Goal: Task Accomplishment & Management: Manage account settings

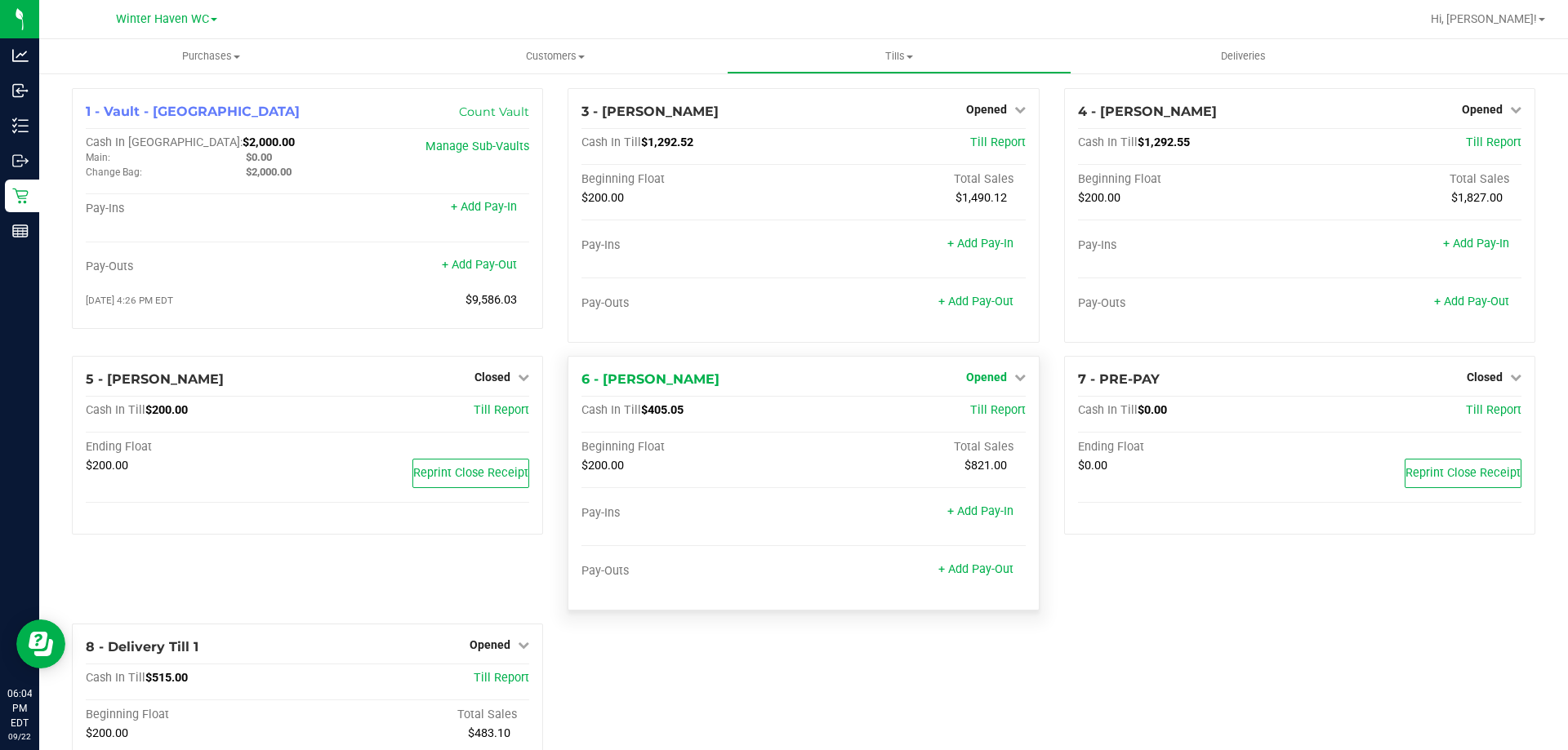
click at [985, 375] on span "Opened" at bounding box center [986, 376] width 41 height 13
click at [980, 411] on link "Close Till" at bounding box center [988, 410] width 45 height 13
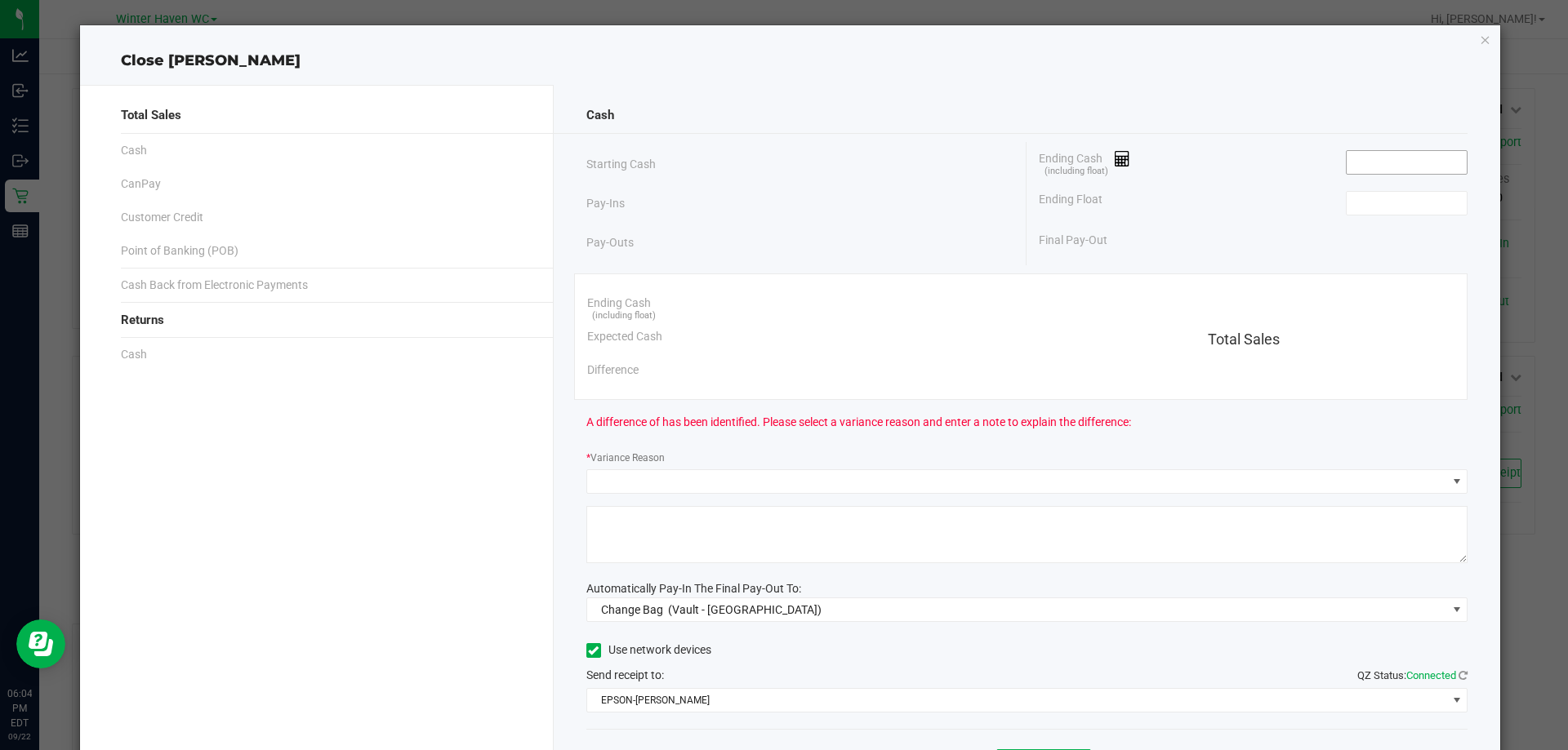
click at [1382, 173] on input at bounding box center [1406, 163] width 120 height 23
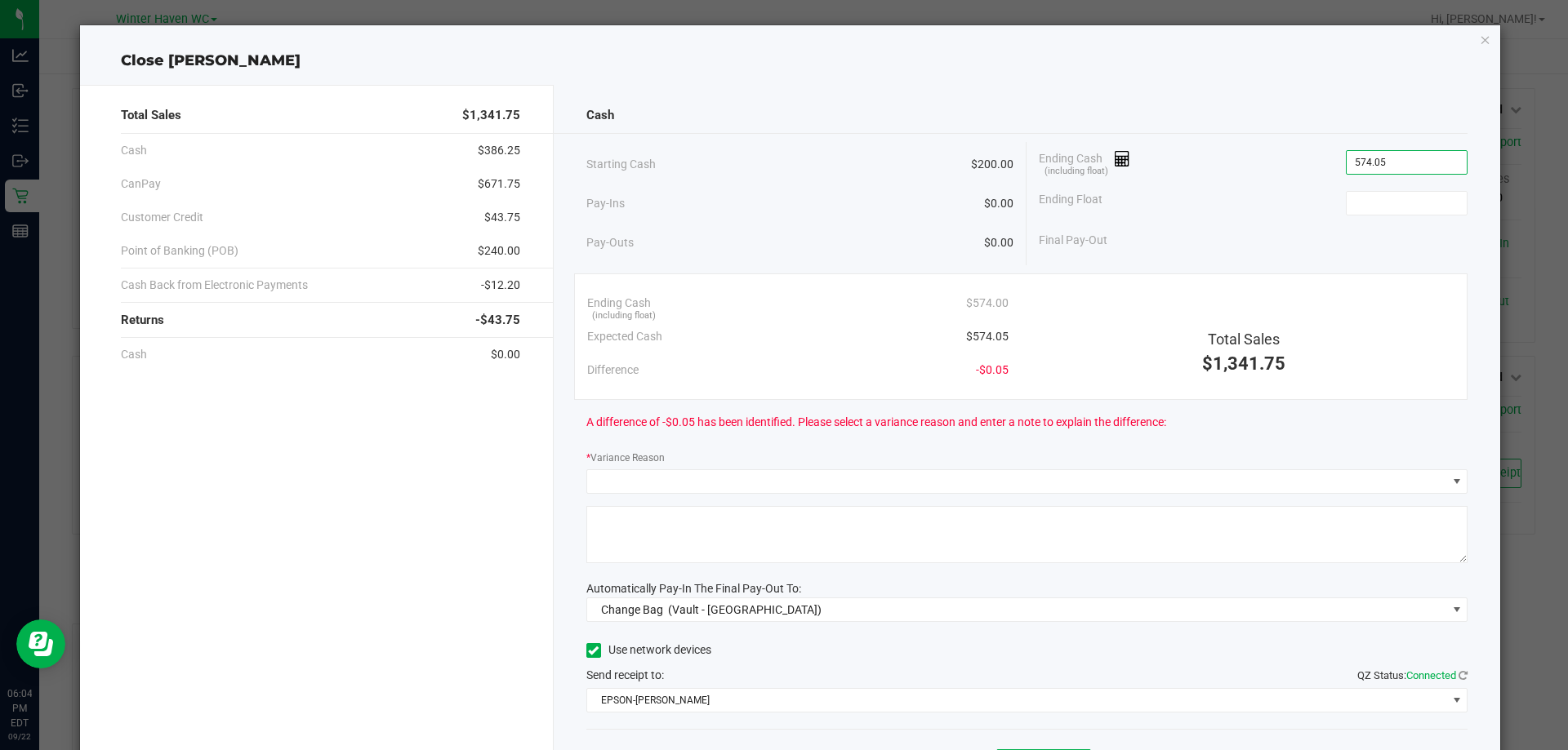
type input "$574.05"
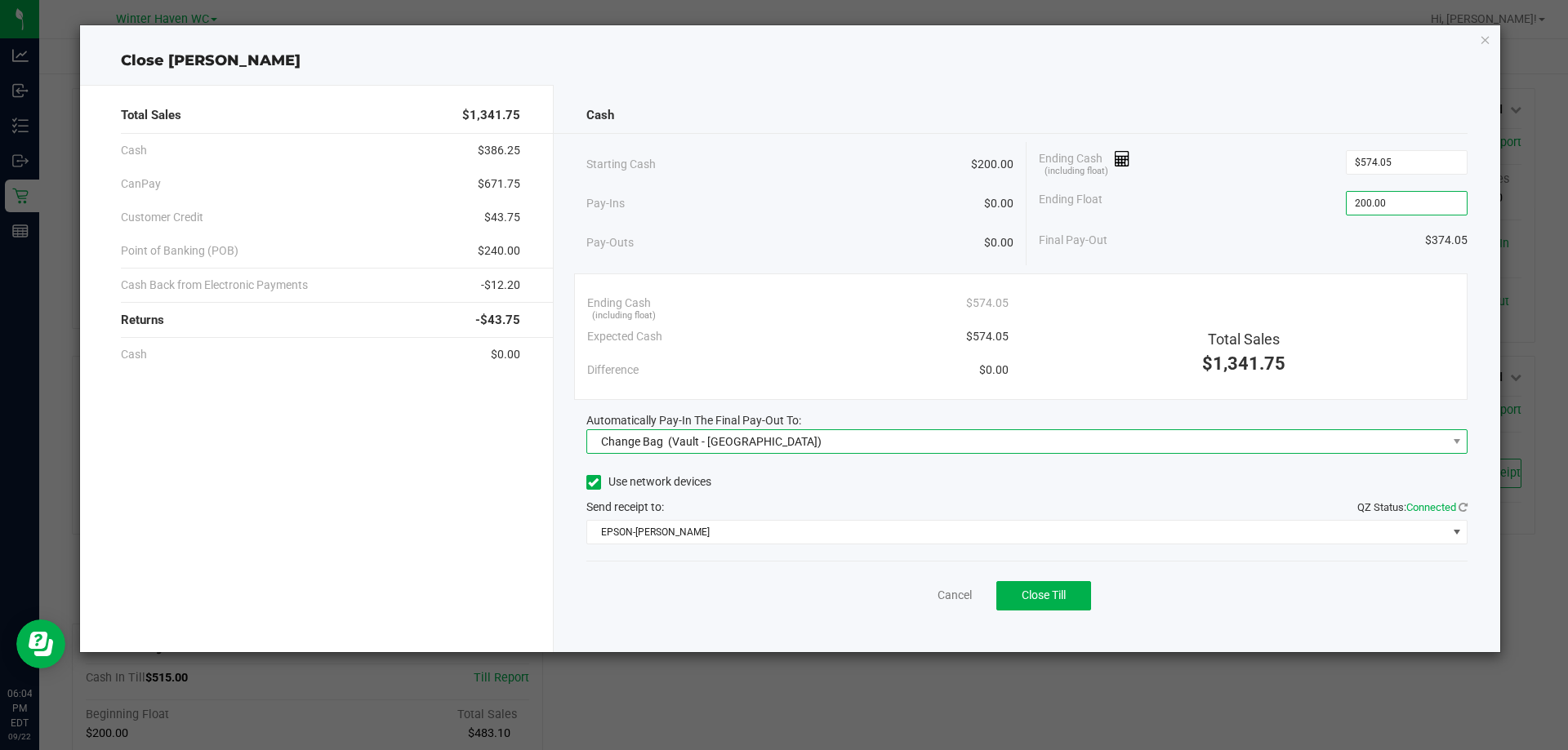
type input "$200.00"
click at [853, 452] on span "Change Bag (Vault - [GEOGRAPHIC_DATA])" at bounding box center [1017, 442] width 859 height 23
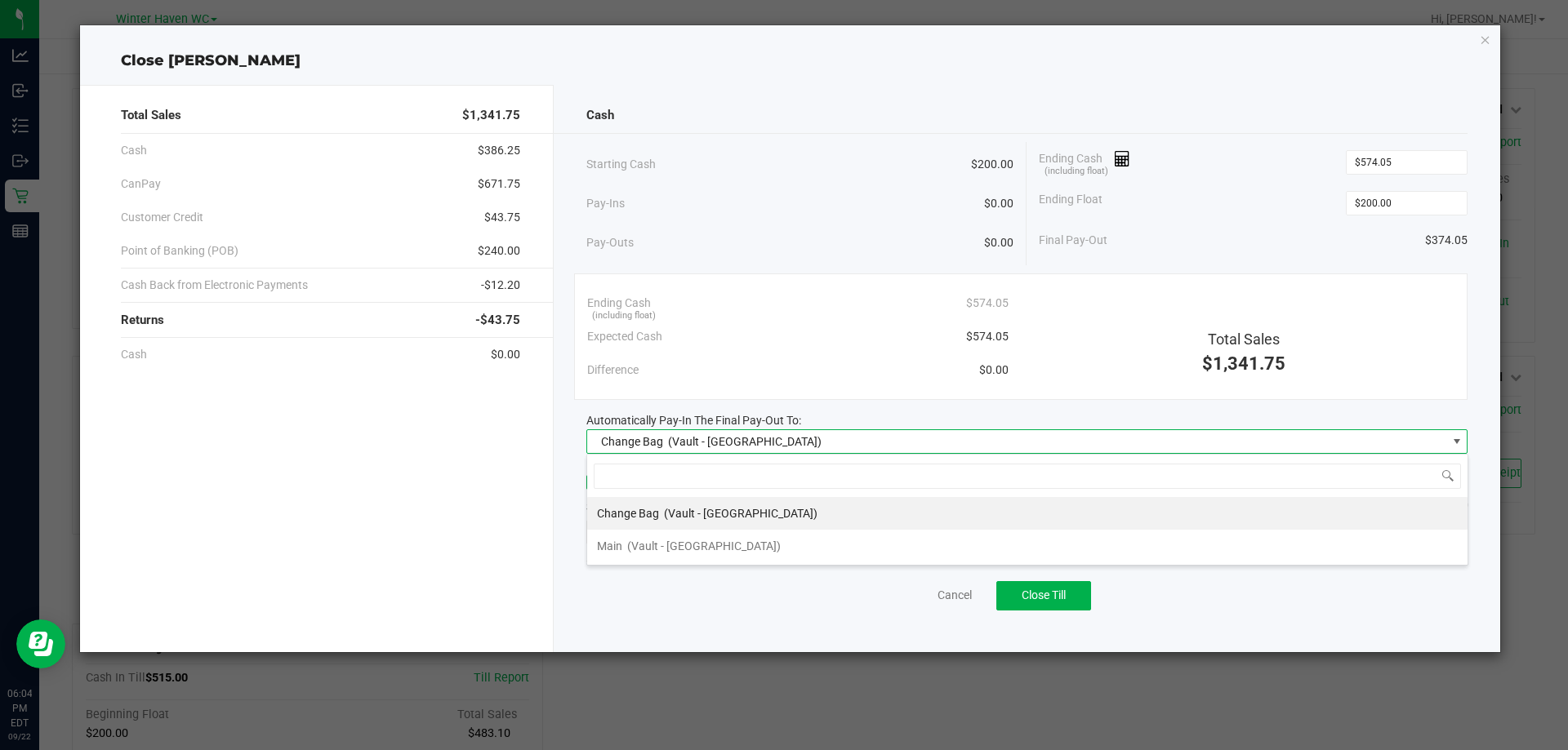
scroll to position [24, 881]
click at [685, 541] on span "(Vault - [GEOGRAPHIC_DATA])" at bounding box center [704, 546] width 154 height 13
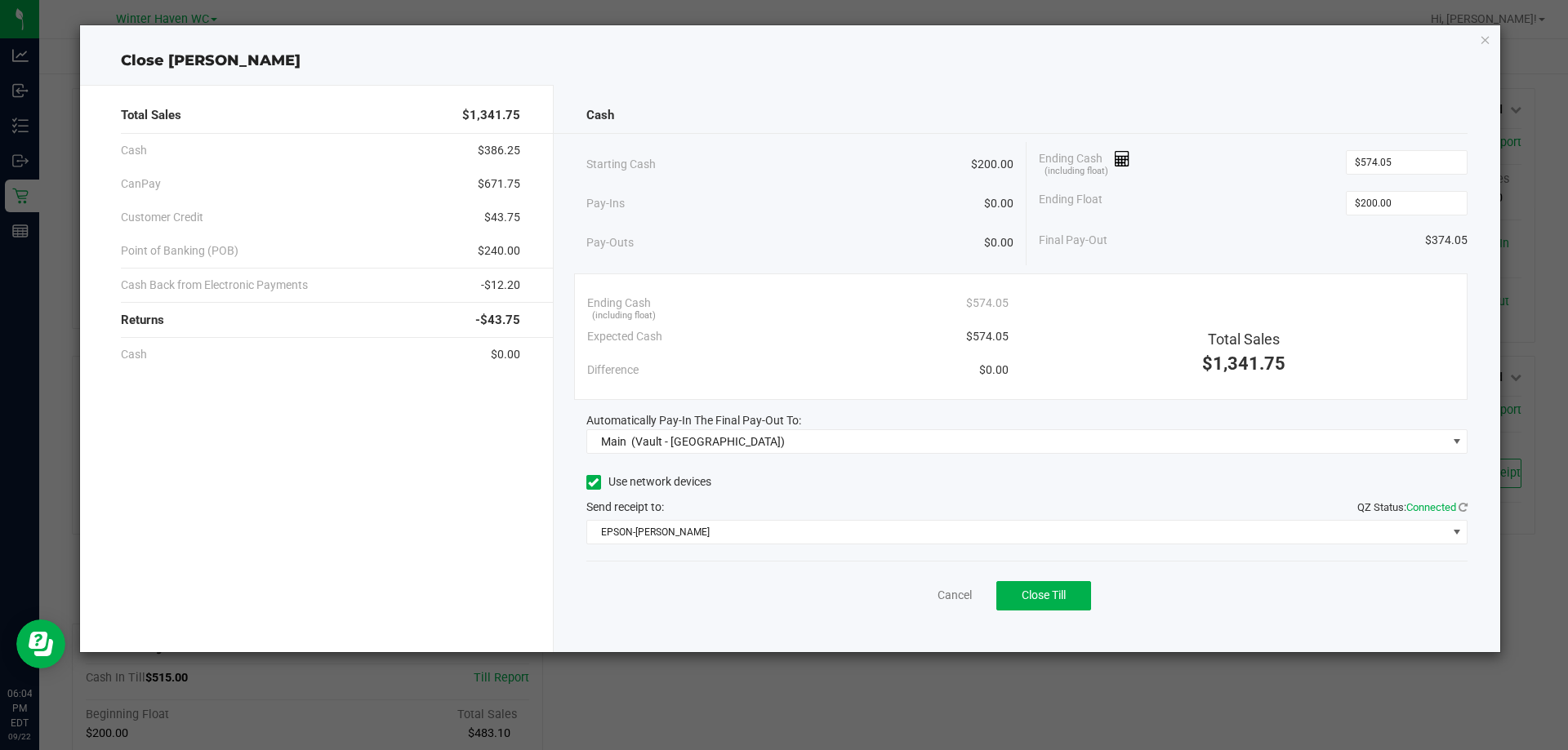
drag, startPoint x: 683, startPoint y: 585, endPoint x: 689, endPoint y: 544, distance: 41.4
click at [683, 578] on div "Cancel Close Till" at bounding box center [1027, 592] width 882 height 63
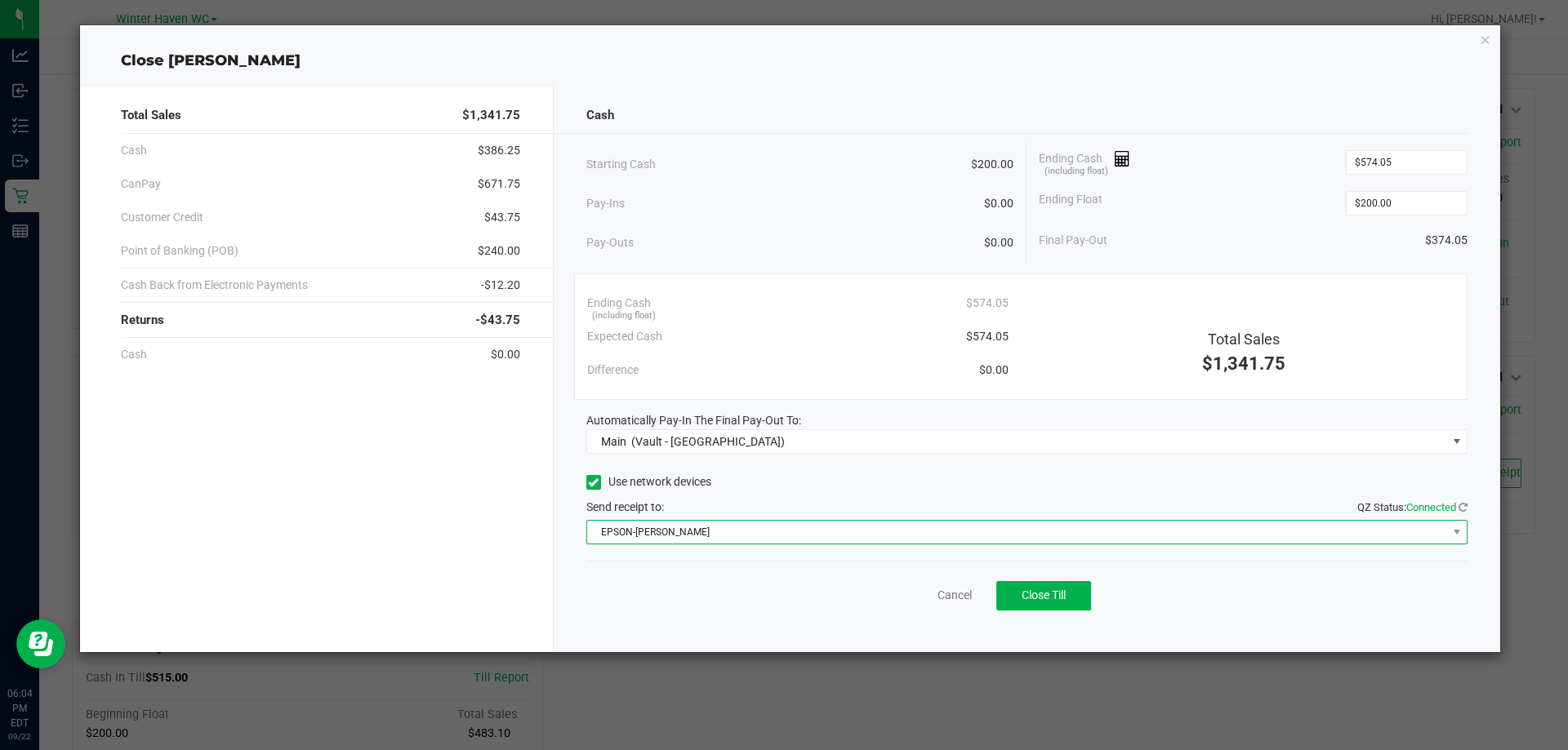
click at [689, 542] on span "EPSON-[PERSON_NAME]" at bounding box center [1017, 532] width 859 height 23
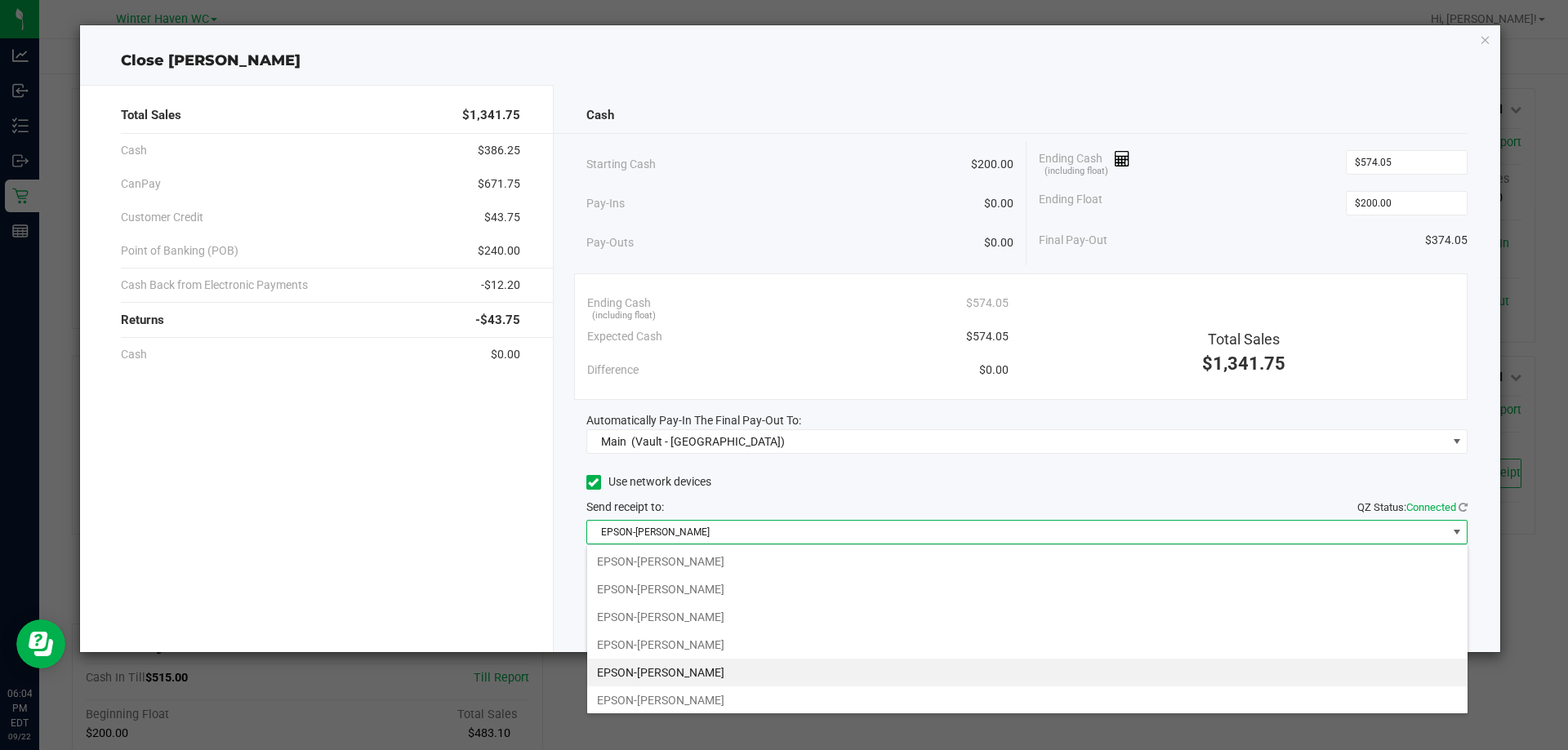
drag, startPoint x: 529, startPoint y: 578, endPoint x: 561, endPoint y: 567, distance: 33.8
click at [531, 577] on div "Total Sales $1,341.75 Cash $386.25 CanPay $671.75 Customer Credit $43.75 Point …" at bounding box center [317, 369] width 473 height 567
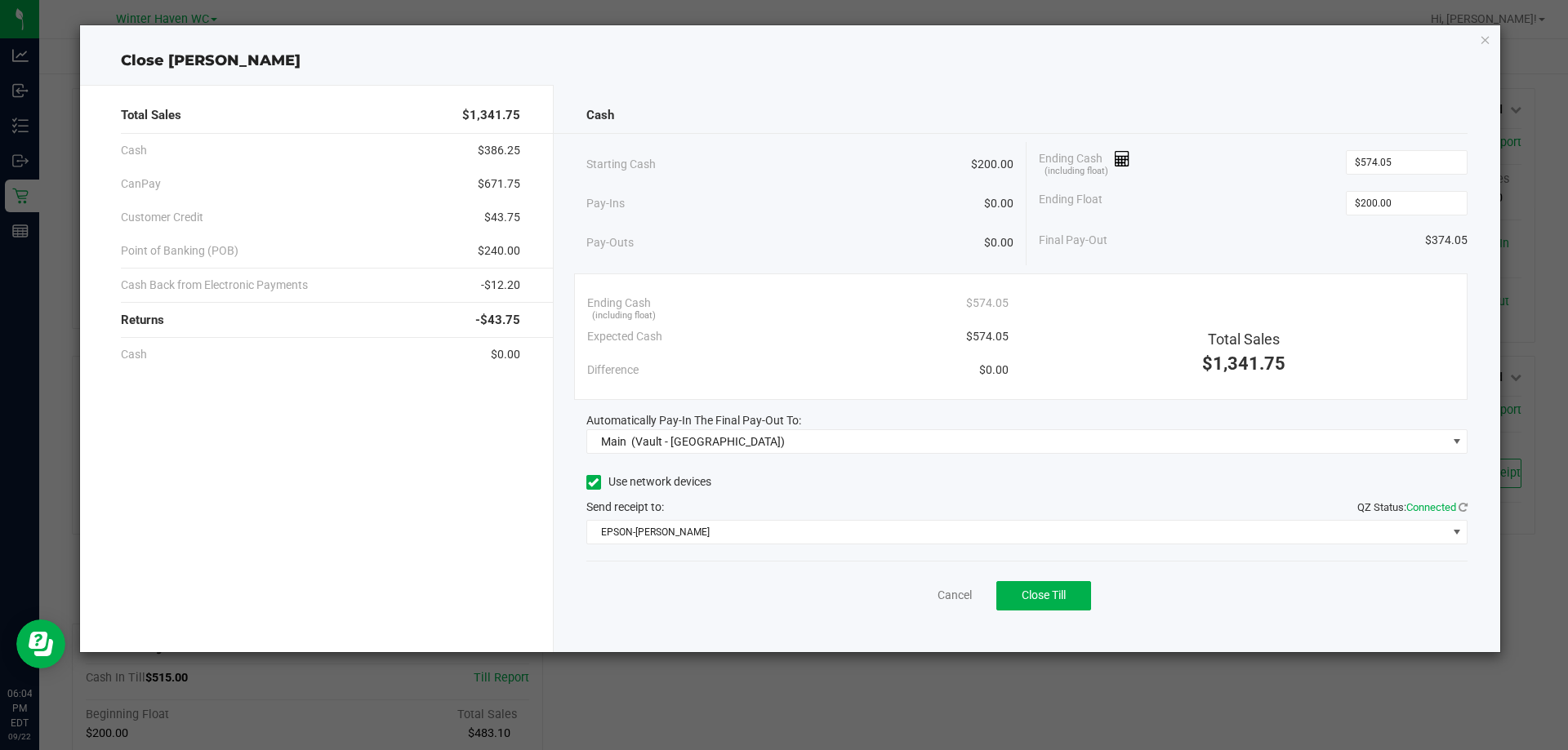
click at [562, 557] on div "Cash Starting Cash $200.00 Pay-Ins $0.00 Pay-Outs $0.00 Ending Cash (including …" at bounding box center [1027, 369] width 948 height 567
click at [1053, 598] on span "Close Till" at bounding box center [1044, 594] width 45 height 13
click at [922, 598] on link "Dismiss" at bounding box center [919, 596] width 39 height 17
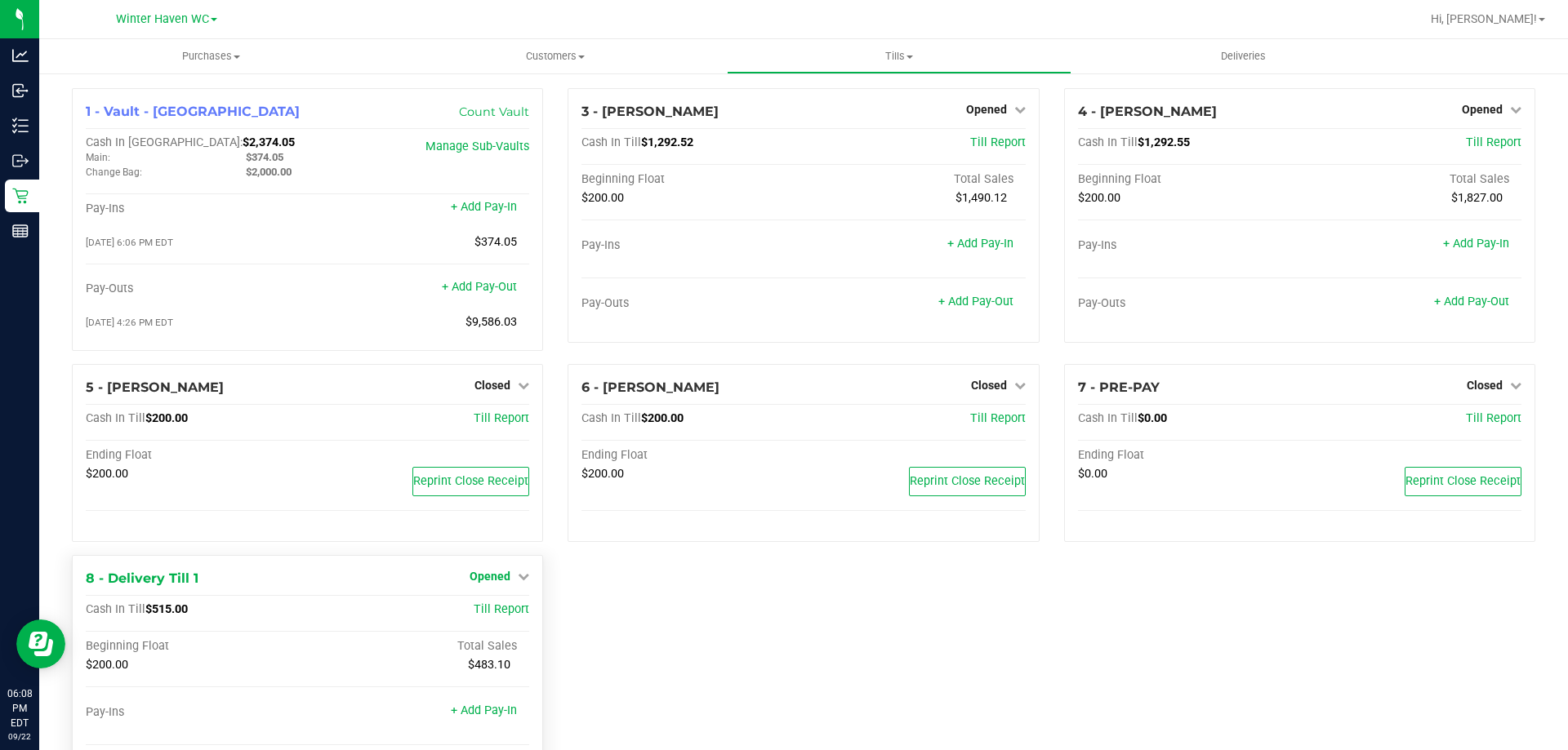
click at [511, 574] on link "Opened" at bounding box center [499, 576] width 60 height 13
click at [494, 607] on link "Close Till" at bounding box center [493, 610] width 45 height 13
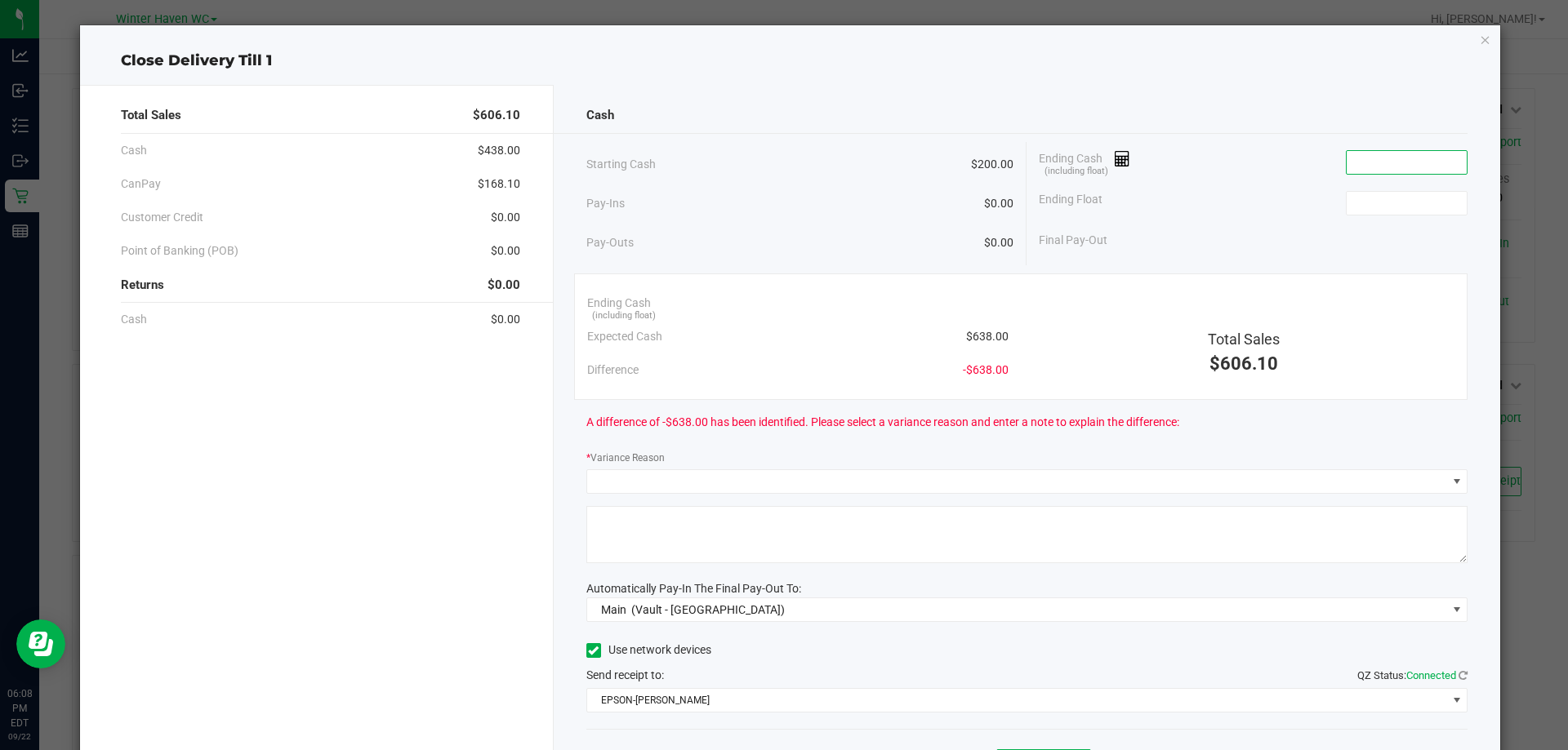
click at [1393, 165] on input at bounding box center [1406, 163] width 120 height 23
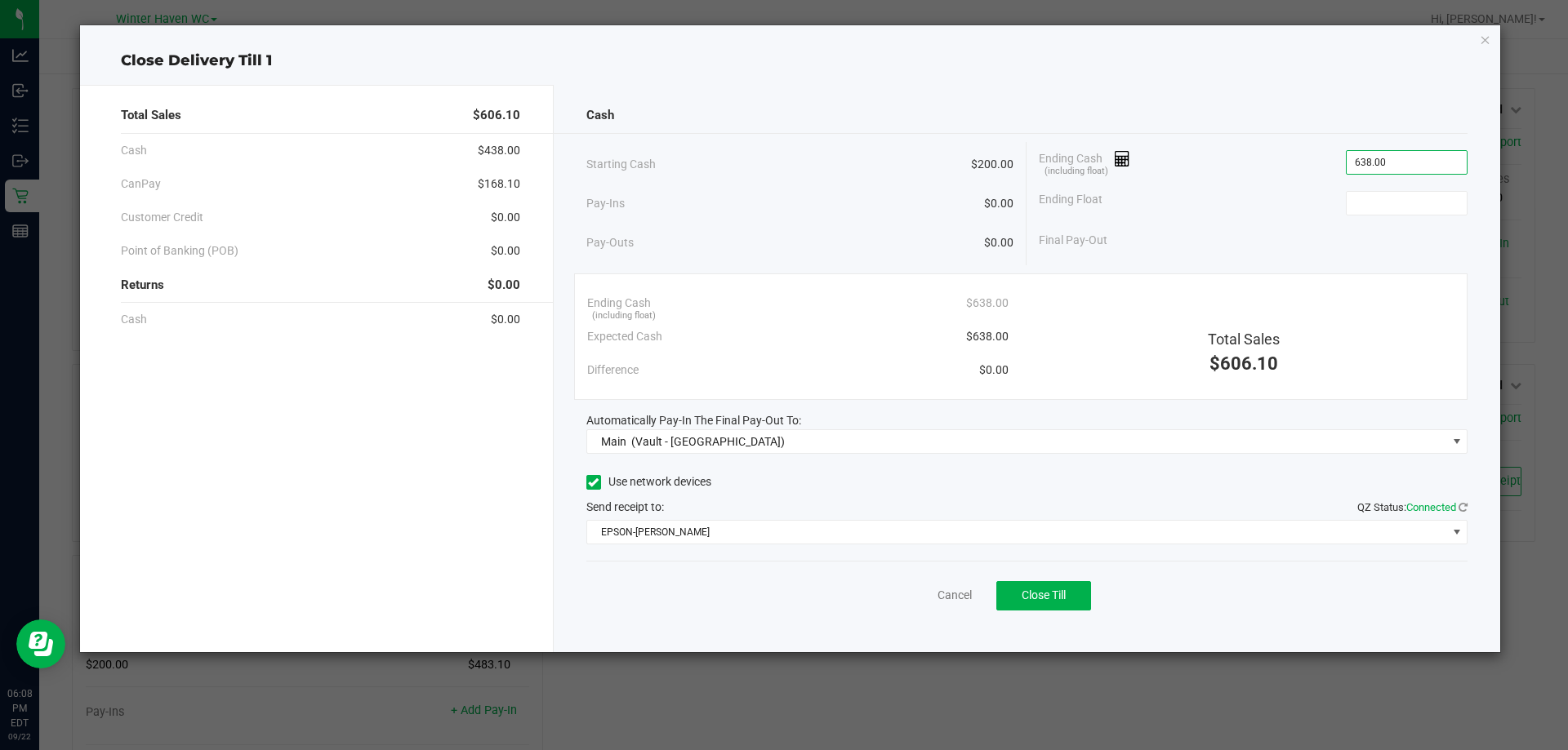
type input "$638.00"
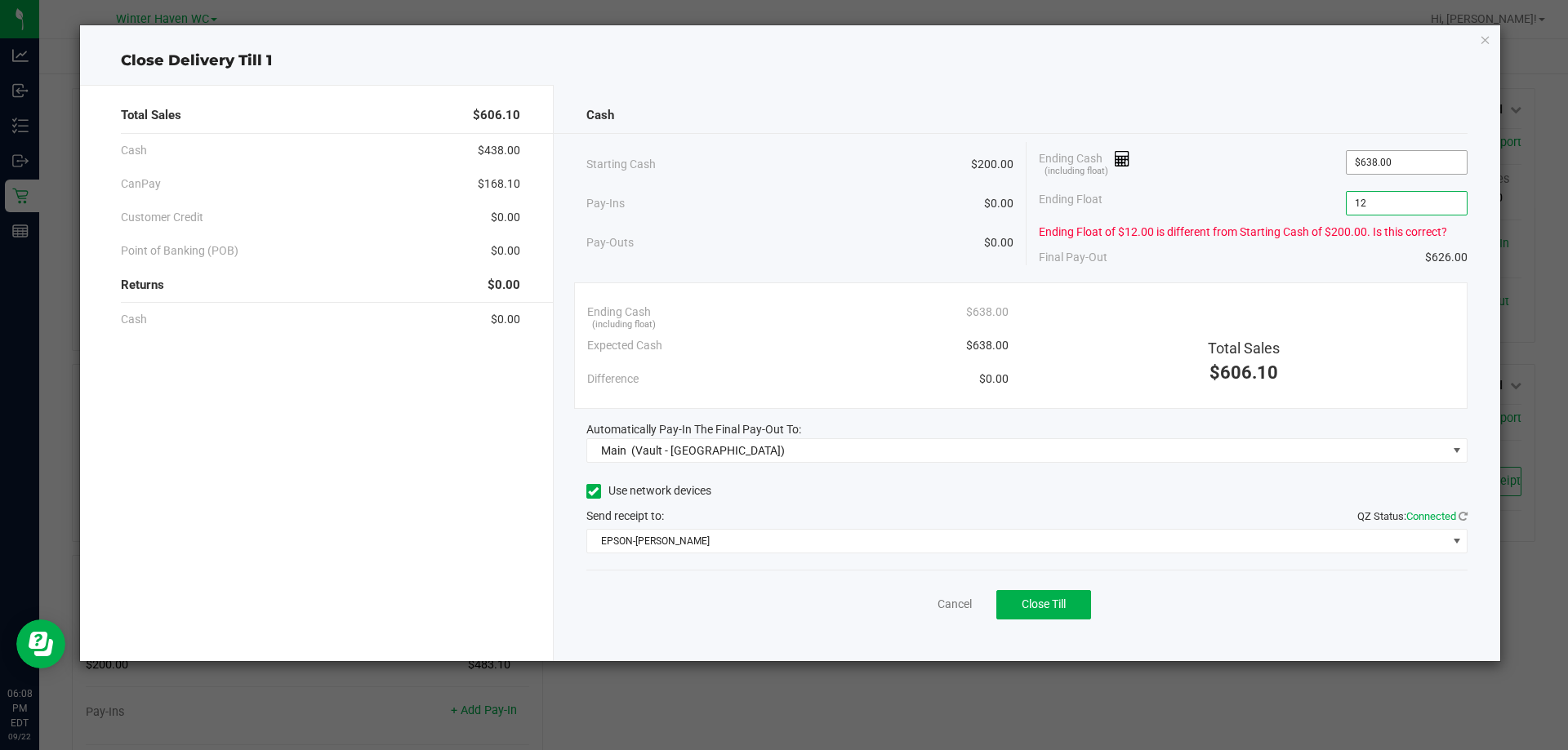
type input "1"
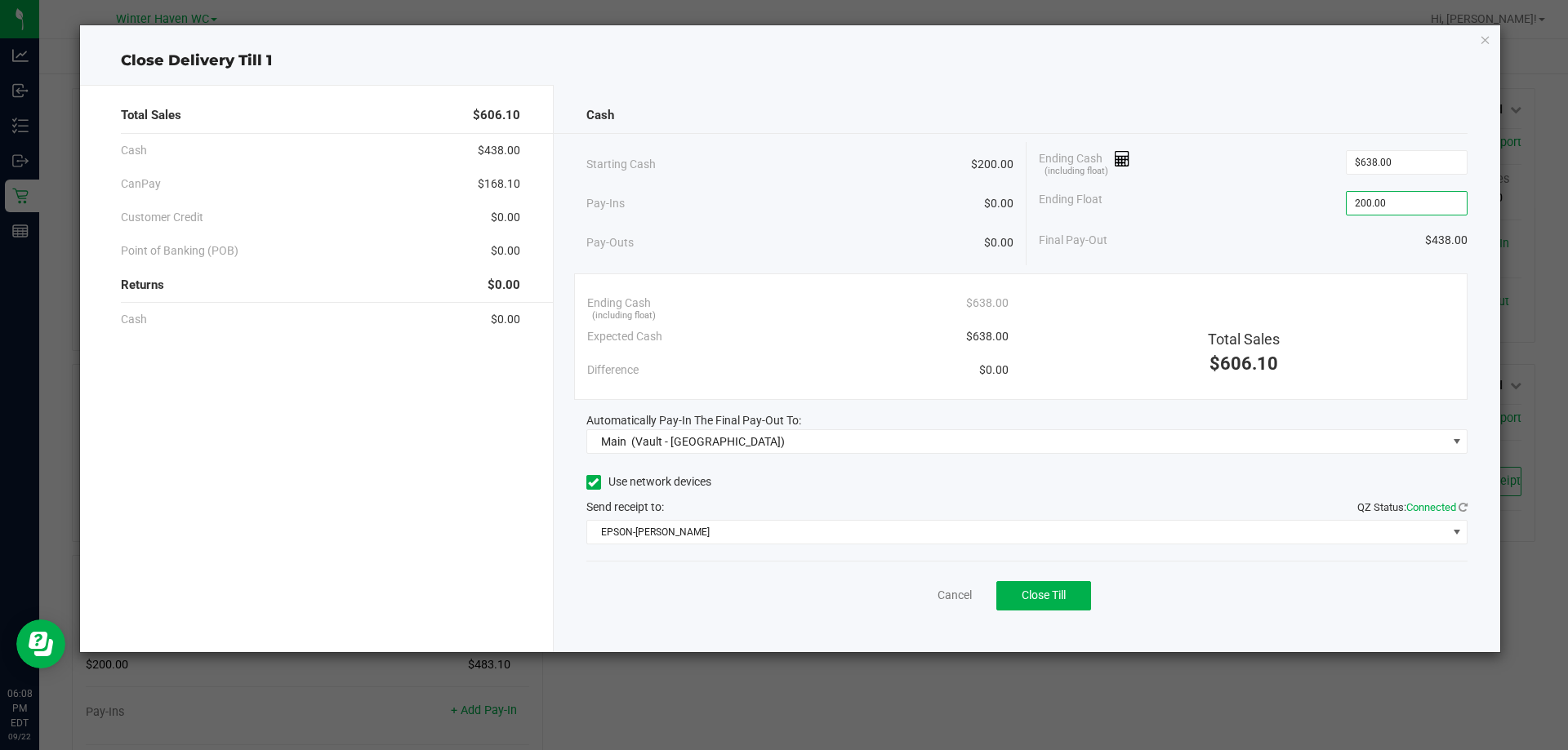
type input "$200.00"
click at [1325, 196] on div "Ending Float $200.00" at bounding box center [1252, 203] width 429 height 41
click at [1027, 597] on span "Close Till" at bounding box center [1044, 594] width 45 height 13
click at [933, 598] on link "Dismiss" at bounding box center [919, 596] width 39 height 17
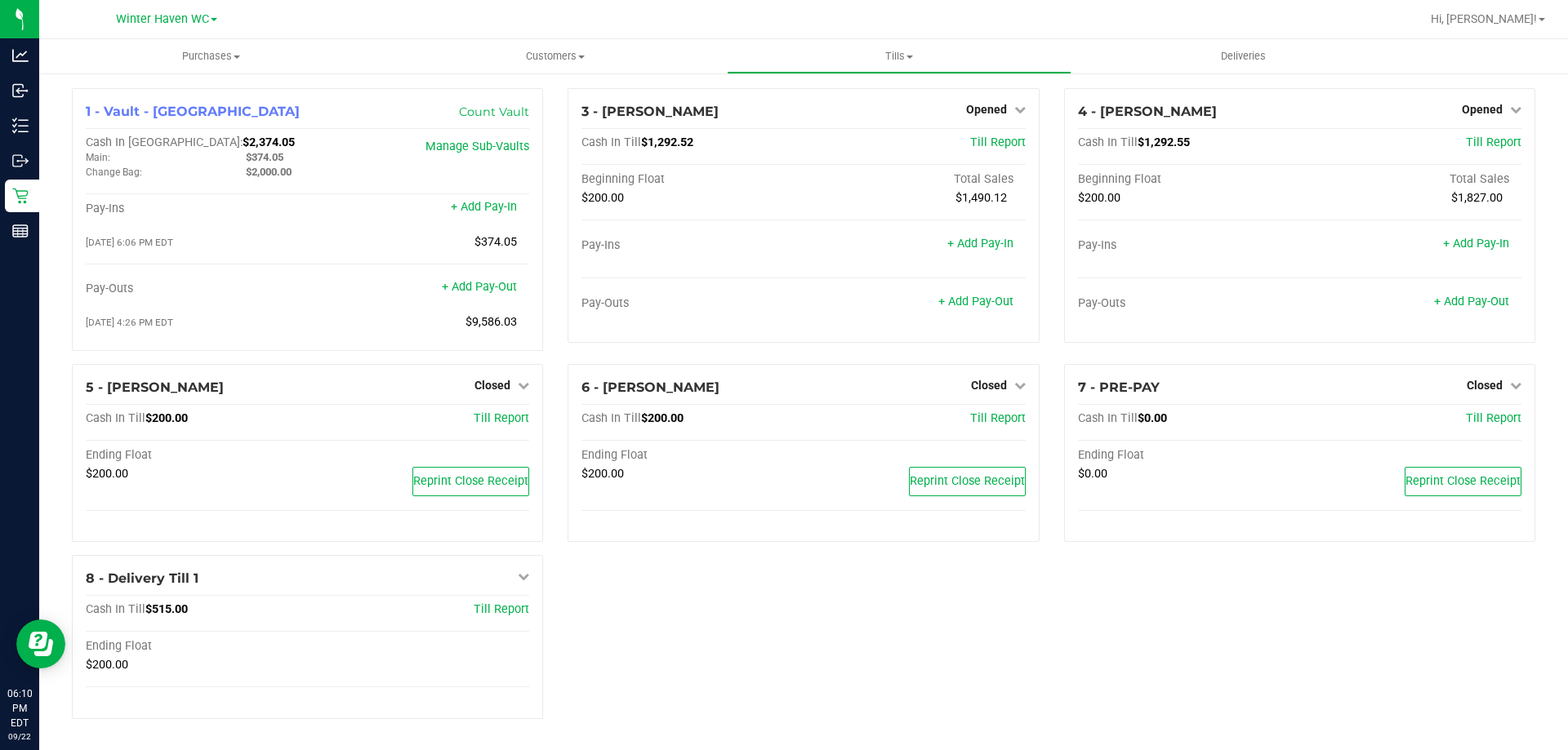
click at [928, 622] on div "1 - Vault - Winter Haven Count Vault Cash In Vault: $2,374.05 Main: $374.05 Cha…" at bounding box center [803, 410] width 1488 height 645
